Goal: Task Accomplishment & Management: Use online tool/utility

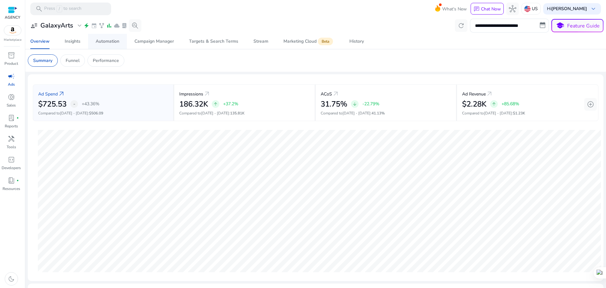
click at [104, 37] on span "Automation" at bounding box center [108, 41] width 24 height 15
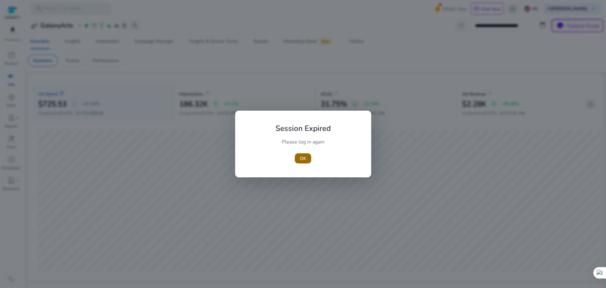
click at [303, 155] on span "OK" at bounding box center [303, 158] width 6 height 7
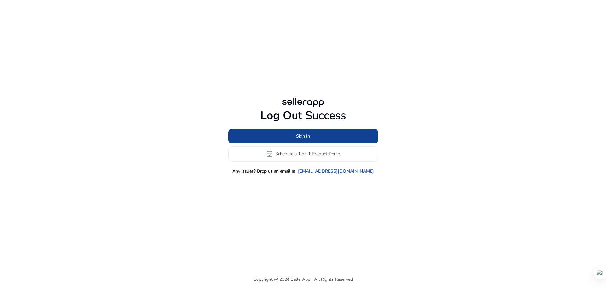
click at [320, 135] on span at bounding box center [303, 135] width 150 height 15
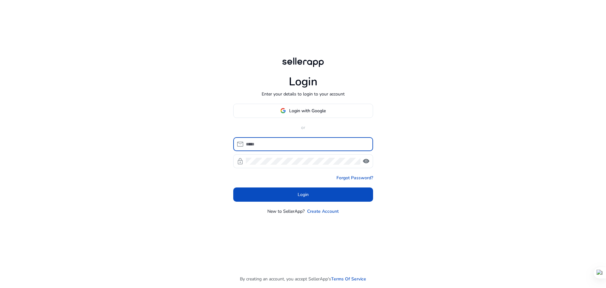
type input "**********"
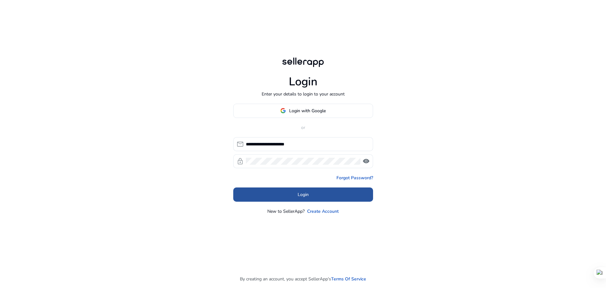
click at [275, 197] on span at bounding box center [303, 194] width 140 height 15
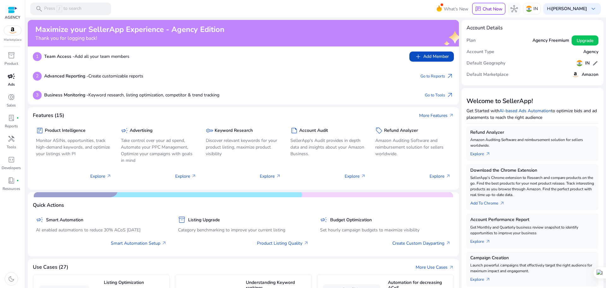
click at [14, 85] on p "Ads" at bounding box center [11, 84] width 7 height 6
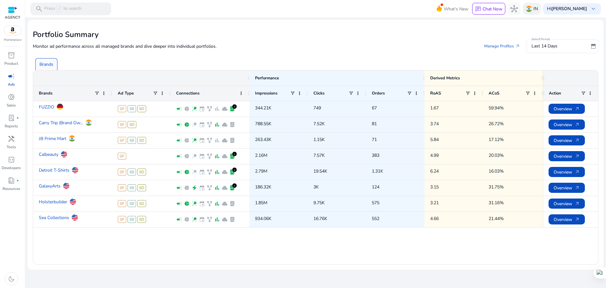
click at [532, 9] on img at bounding box center [529, 9] width 6 height 6
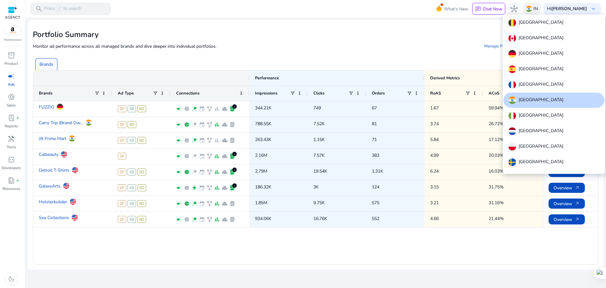
scroll to position [39, 0]
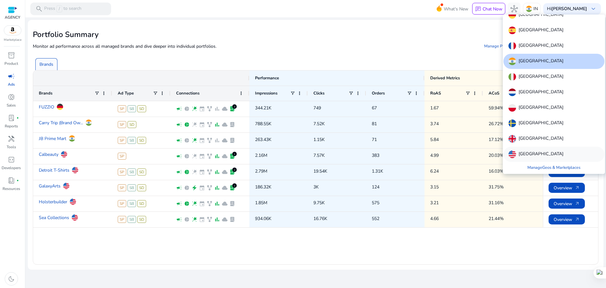
click at [536, 151] on p "[GEOGRAPHIC_DATA]" at bounding box center [541, 154] width 45 height 8
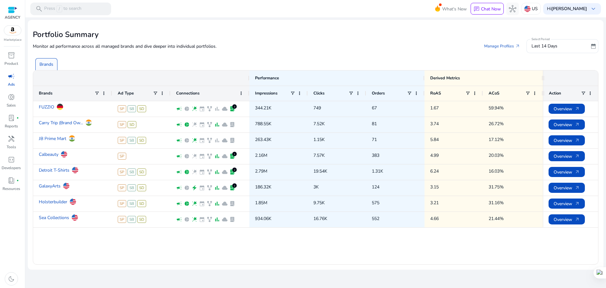
click at [388, 246] on div "FUZZIO SP SB SD campaign pie_chart wand_stars event family_history bar_chart cl…" at bounding box center [288, 182] width 510 height 163
click at [447, 256] on div "FUZZIO SP SB SD campaign pie_chart wand_stars event family_history bar_chart cl…" at bounding box center [288, 182] width 510 height 163
